Goal: Browse casually

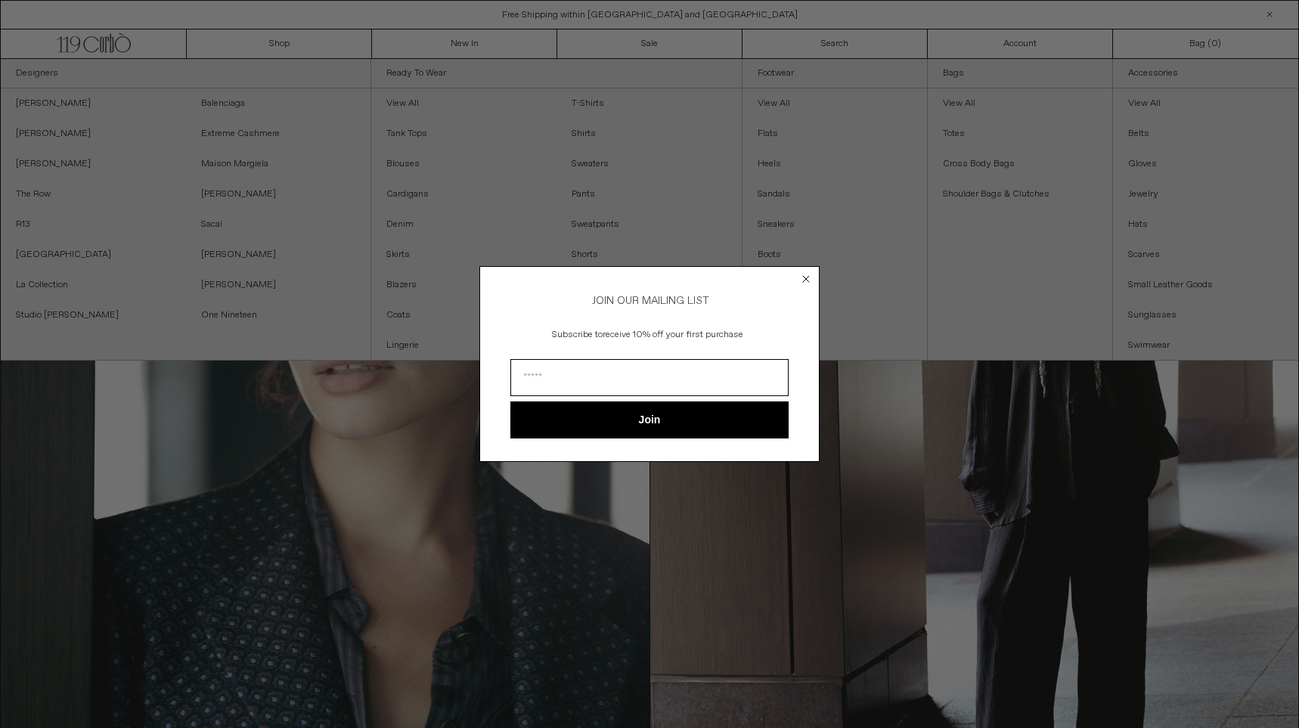
click at [798, 274] on icon "Close dialog" at bounding box center [805, 278] width 15 height 15
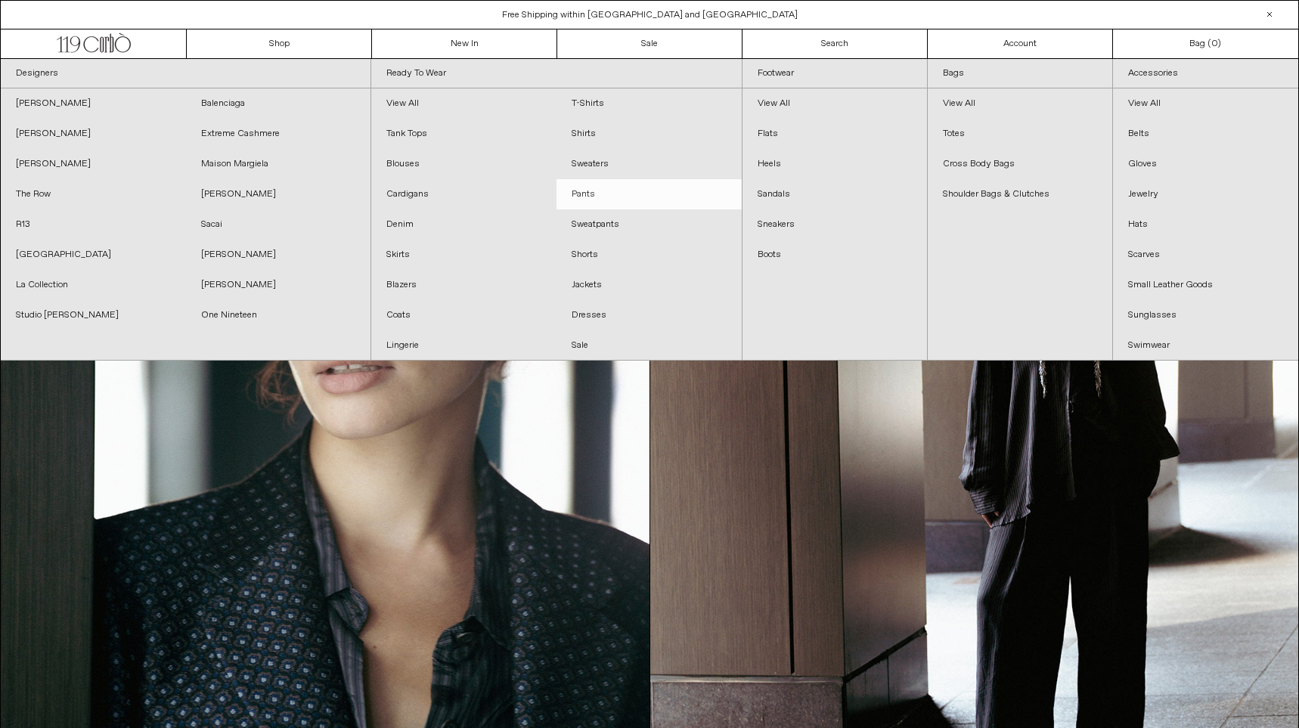
click at [609, 189] on link "Pants" at bounding box center [648, 194] width 185 height 30
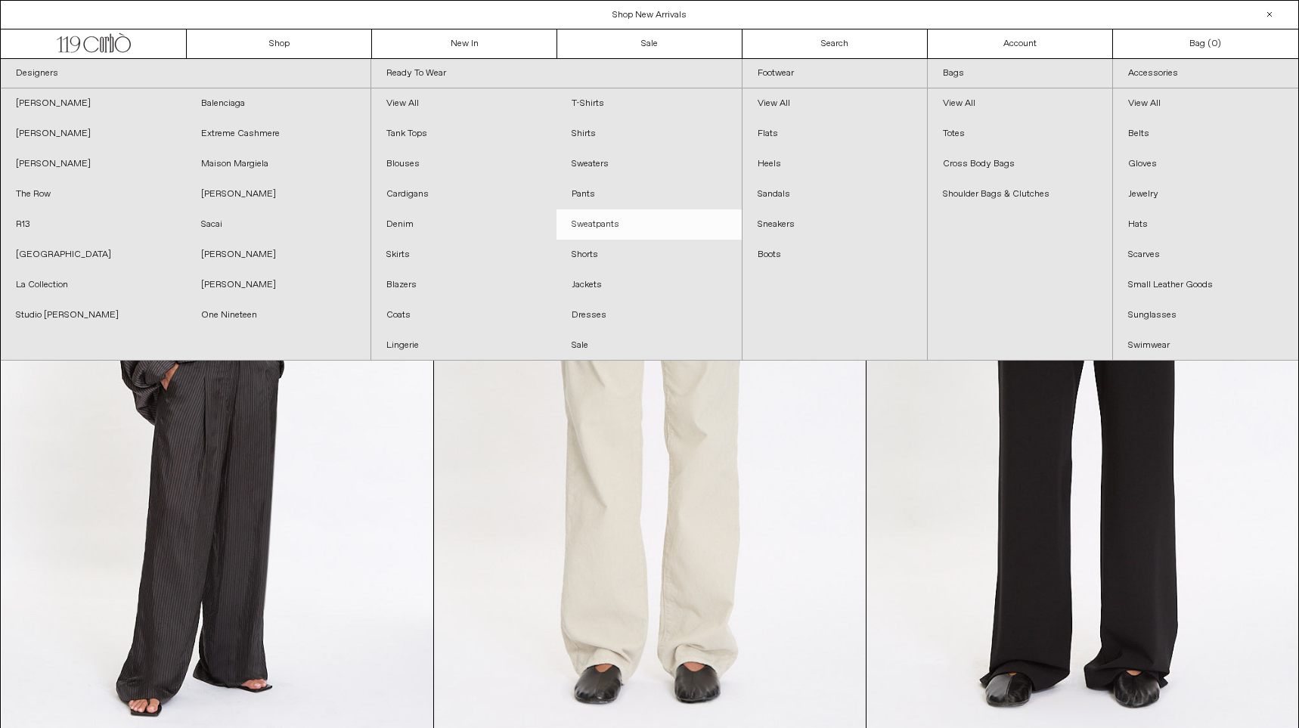
click at [603, 228] on link "Sweatpants" at bounding box center [648, 224] width 185 height 30
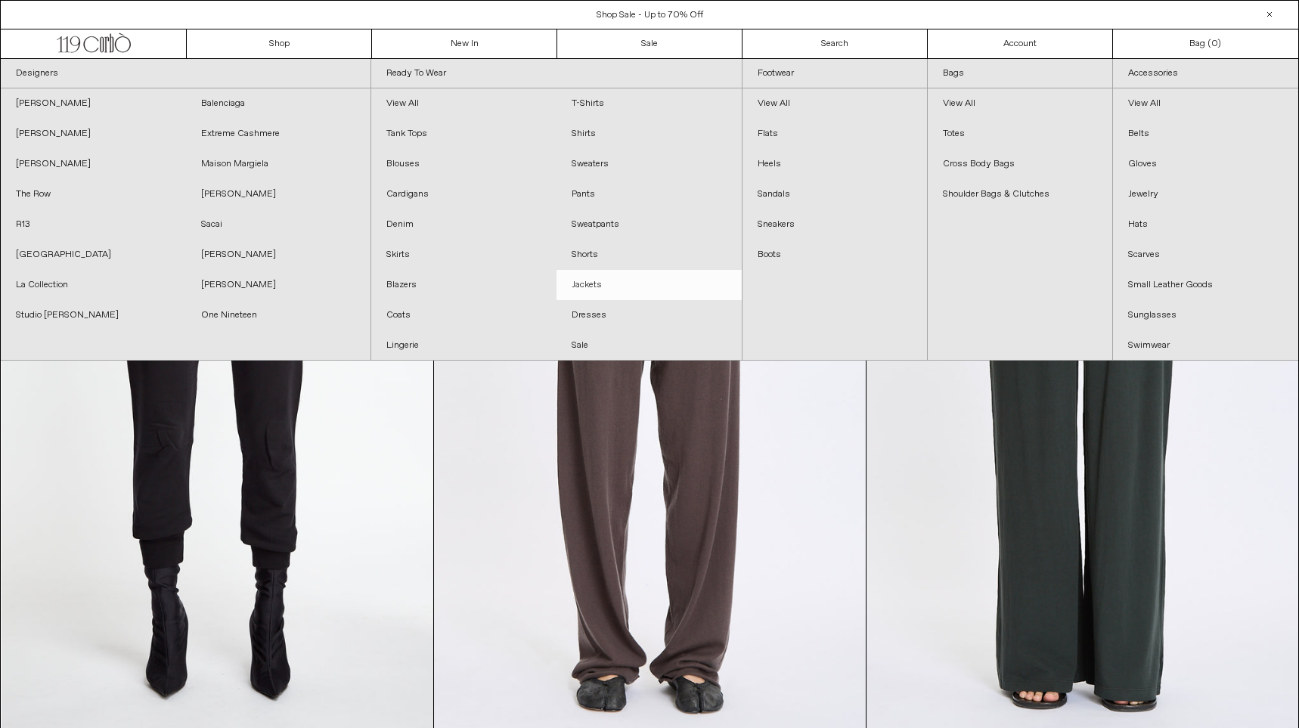
click at [665, 293] on link "Jackets" at bounding box center [648, 285] width 185 height 30
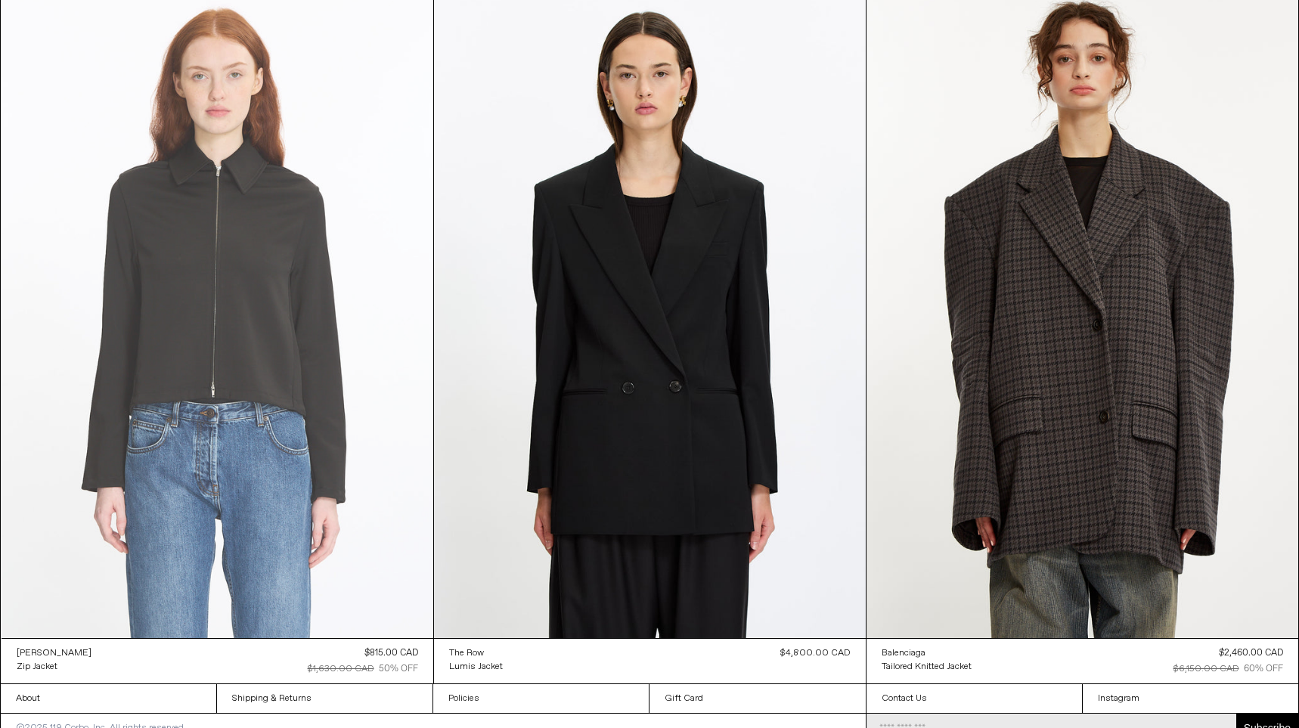
scroll to position [4945, 0]
